Goal: Submit feedback/report problem

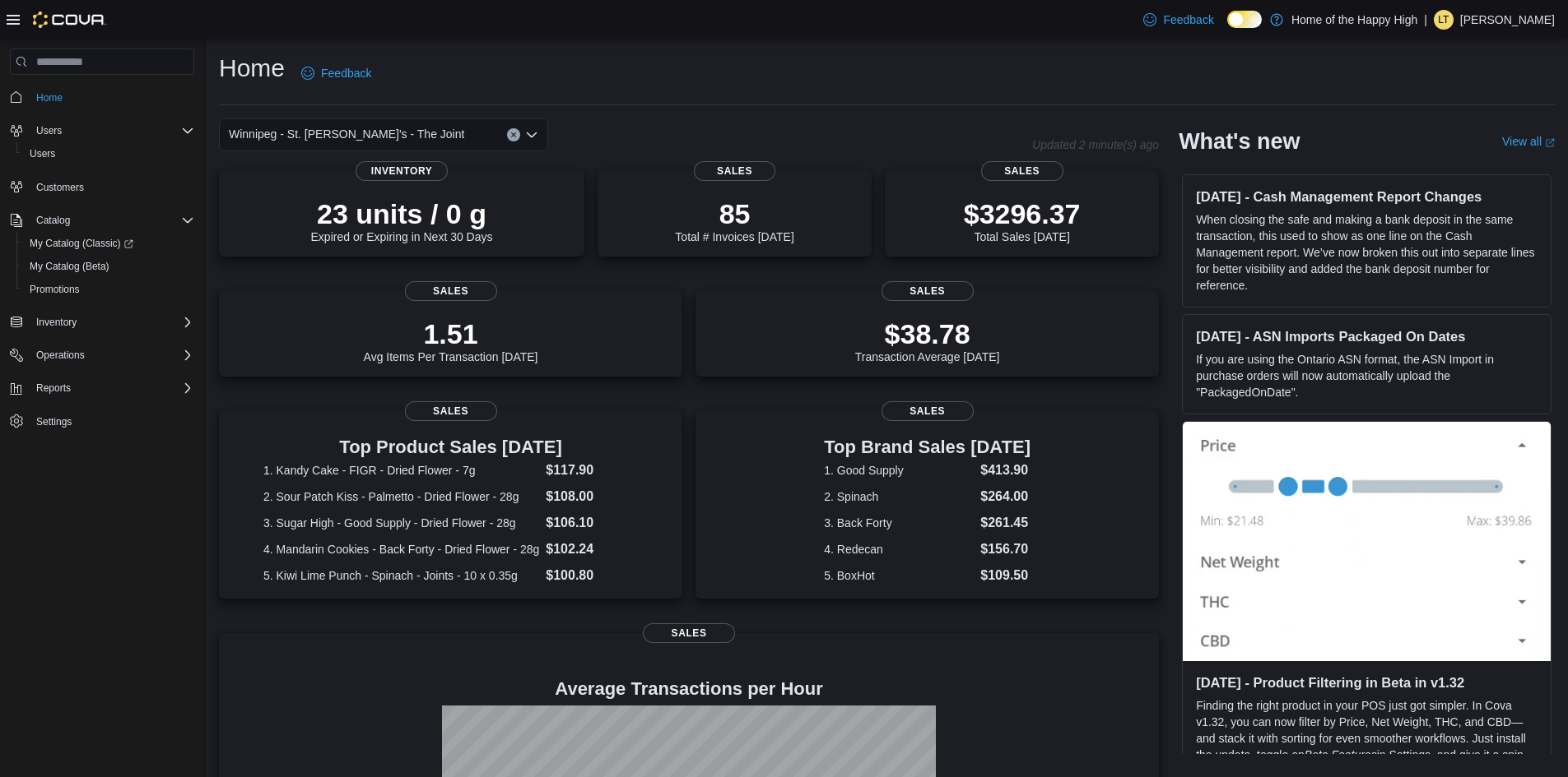
click at [1157, 287] on div "23 units / 0 g Expired or Expiring in Next 30 Days Inventory 85 Total # Invoice…" at bounding box center [689, 575] width 940 height 809
click at [589, 58] on div "Home Feedback" at bounding box center [887, 73] width 1336 height 42
